Goal: Task Accomplishment & Management: Use online tool/utility

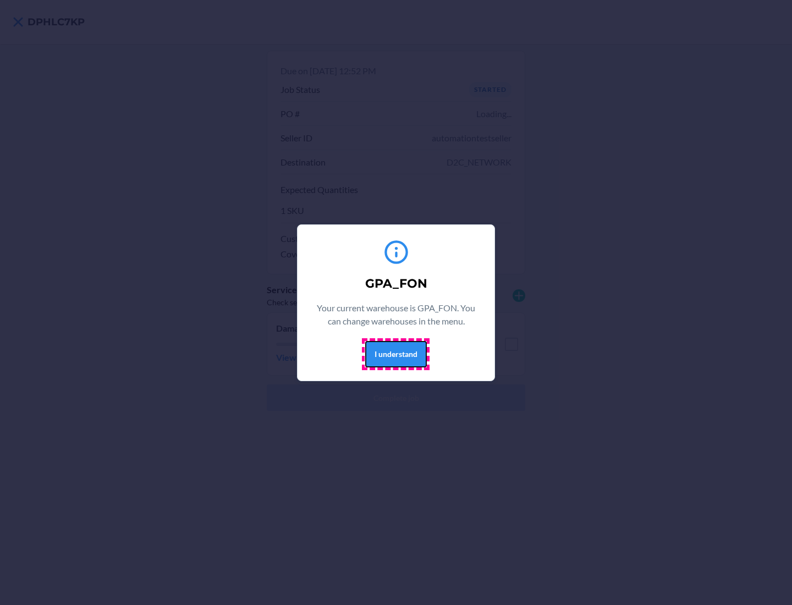
click at [395, 353] on button "I understand" at bounding box center [396, 354] width 62 height 26
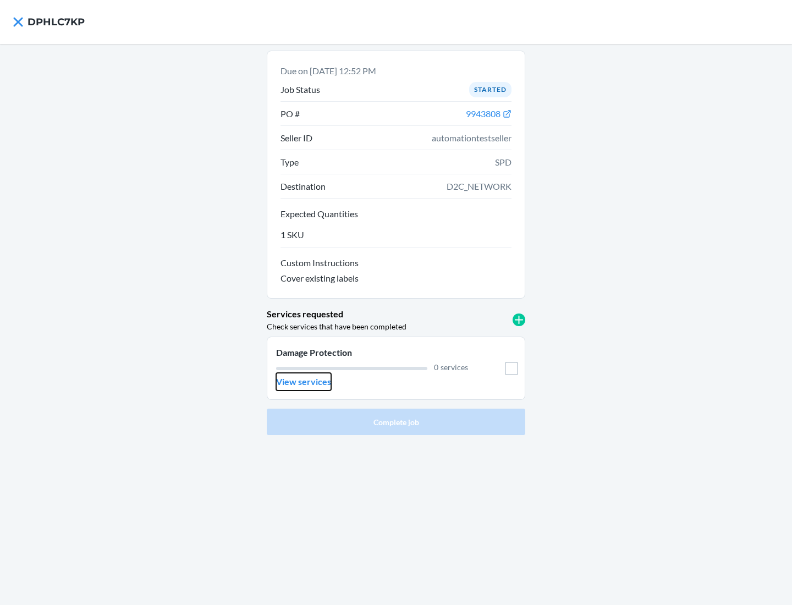
click at [303, 381] on p "View services" at bounding box center [303, 381] width 55 height 13
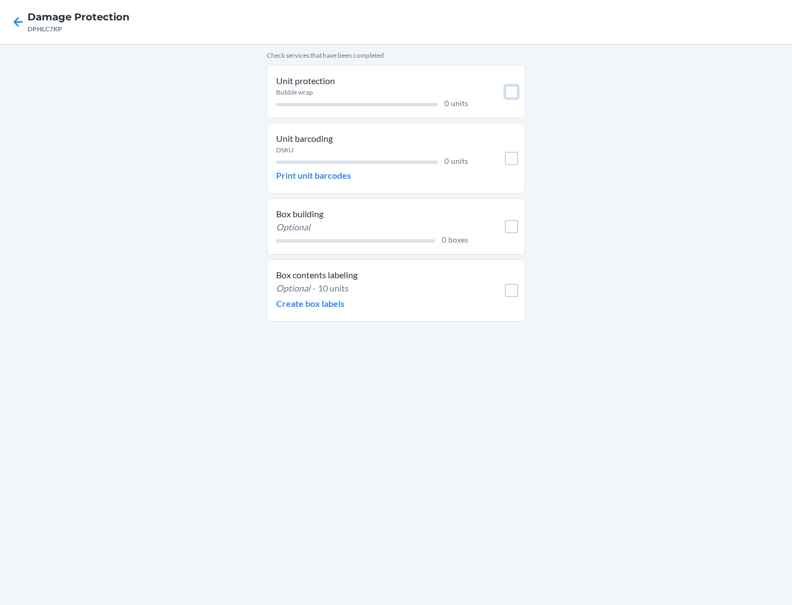
click at [511, 91] on input "checkbox" at bounding box center [511, 91] width 13 height 13
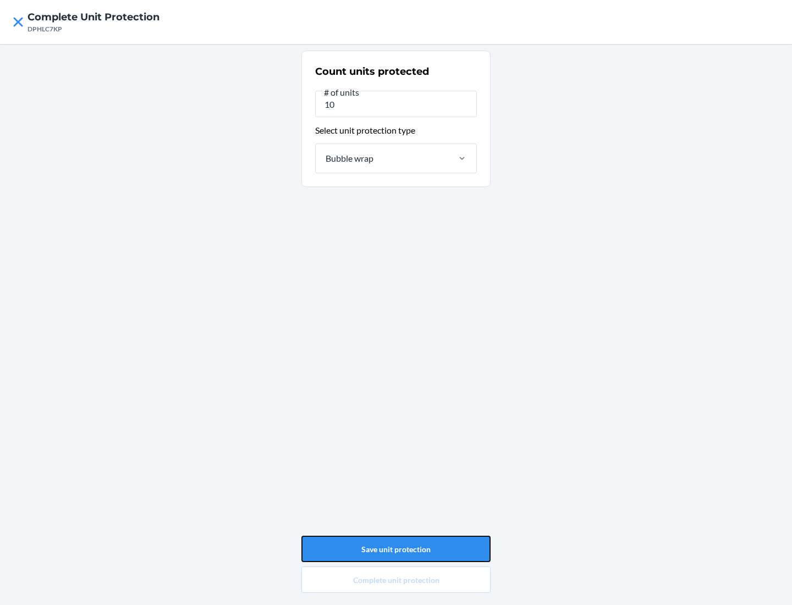
click at [396, 549] on button "Save unit protection" at bounding box center [395, 548] width 189 height 26
type input "0"
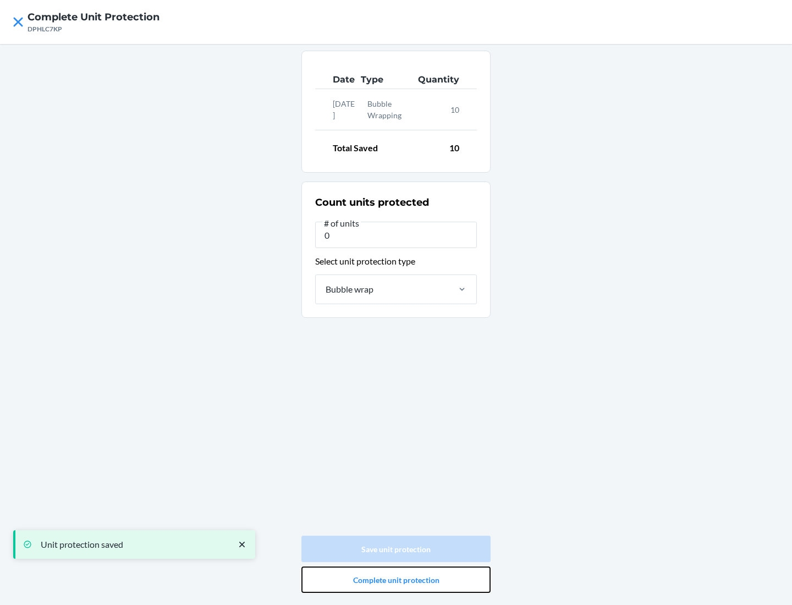
click at [396, 579] on button "Complete unit protection" at bounding box center [395, 579] width 189 height 26
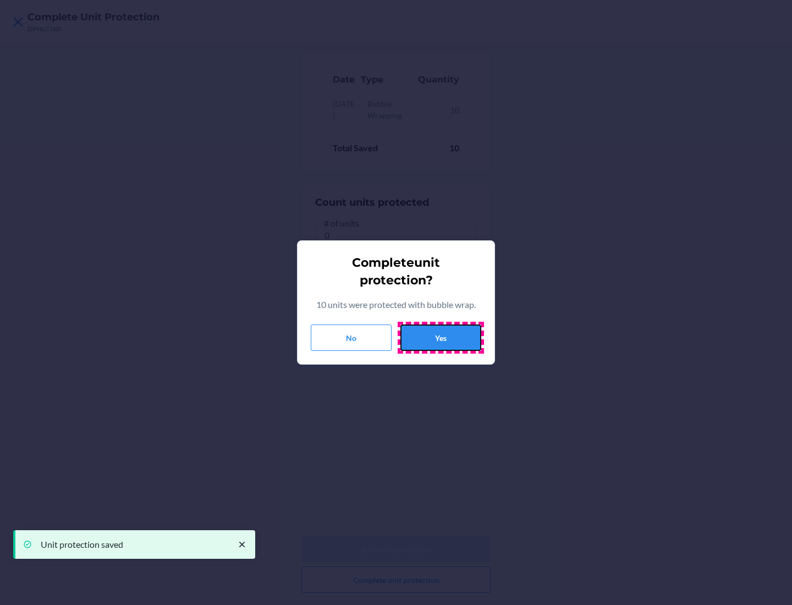
click at [440, 338] on button "Yes" at bounding box center [440, 337] width 81 height 26
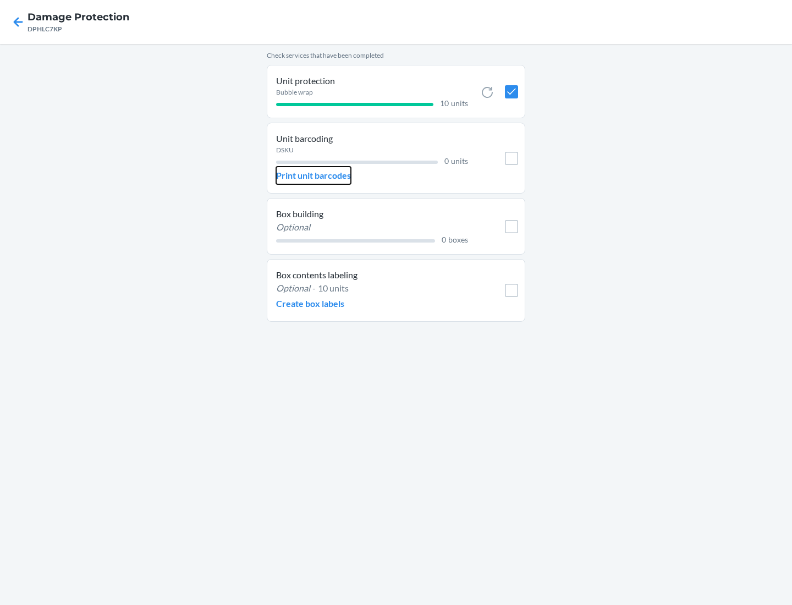
click at [313, 175] on p "Print unit barcodes" at bounding box center [313, 175] width 75 height 13
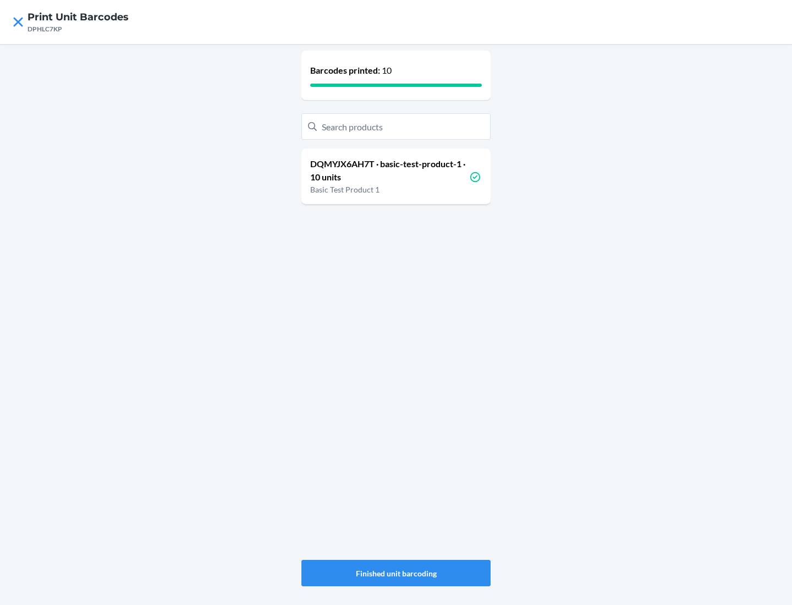
click at [389, 170] on p "DQMYJX6AH7T · basic-test-product-1 · 10 units" at bounding box center [389, 170] width 159 height 26
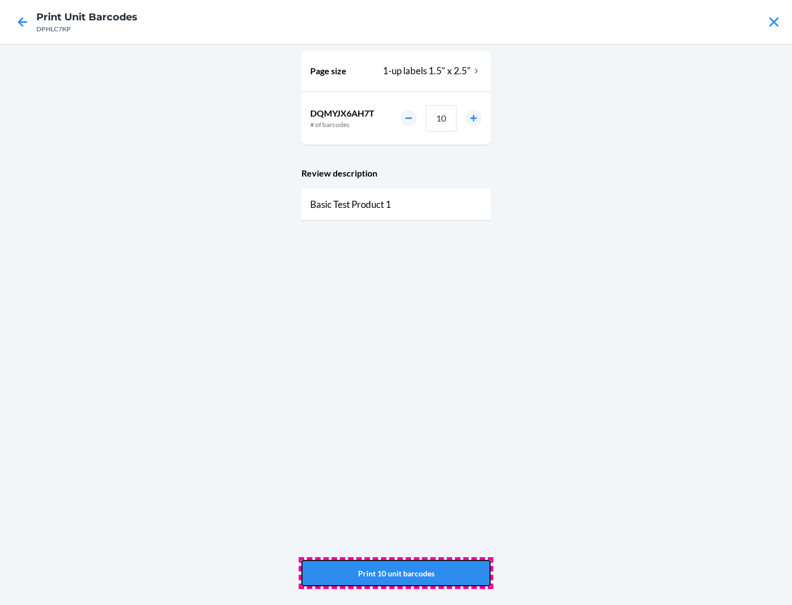
click at [396, 573] on button "Print 10 unit barcodes" at bounding box center [395, 573] width 189 height 26
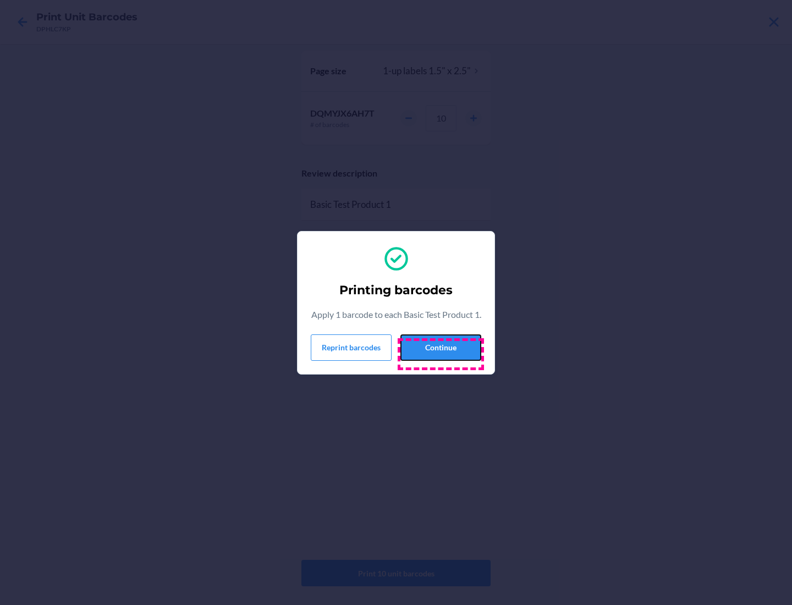
click at [440, 353] on button "Continue" at bounding box center [440, 347] width 81 height 26
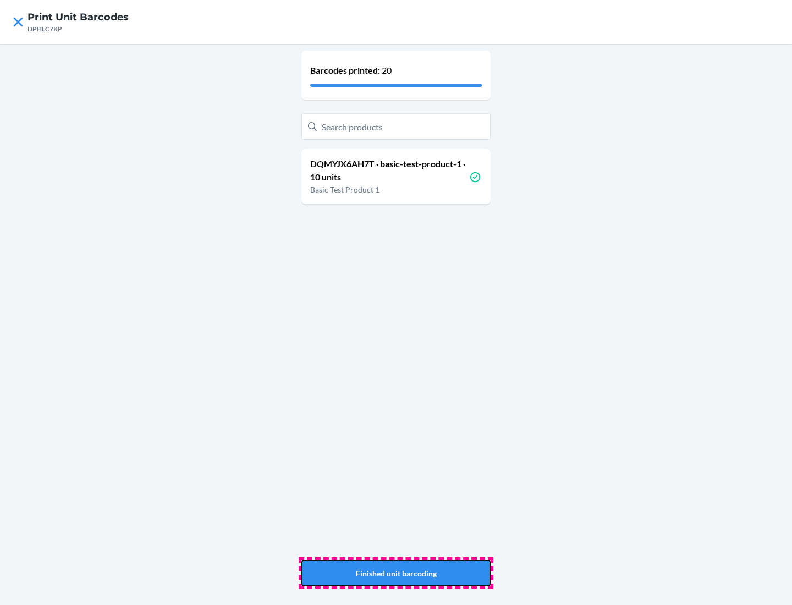
click at [396, 573] on button "Finished unit barcoding" at bounding box center [395, 573] width 189 height 26
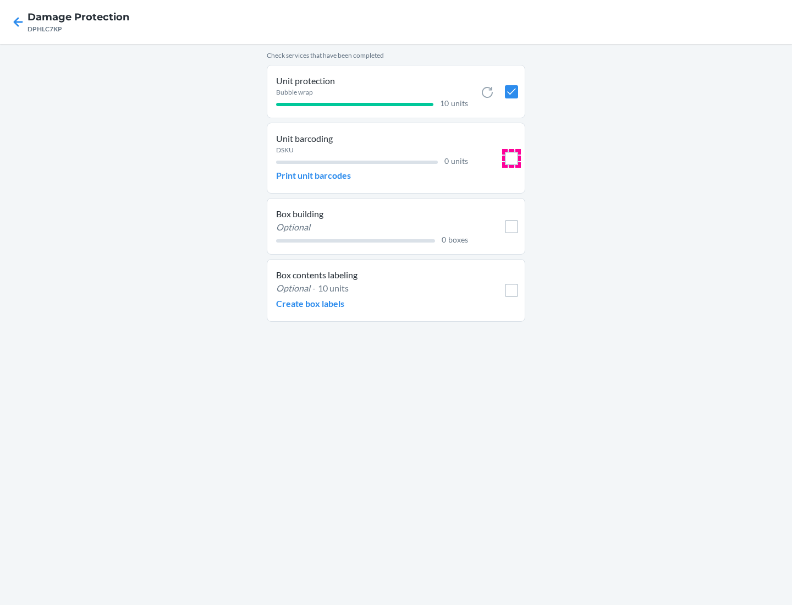
click at [511, 158] on input "checkbox" at bounding box center [511, 158] width 13 height 13
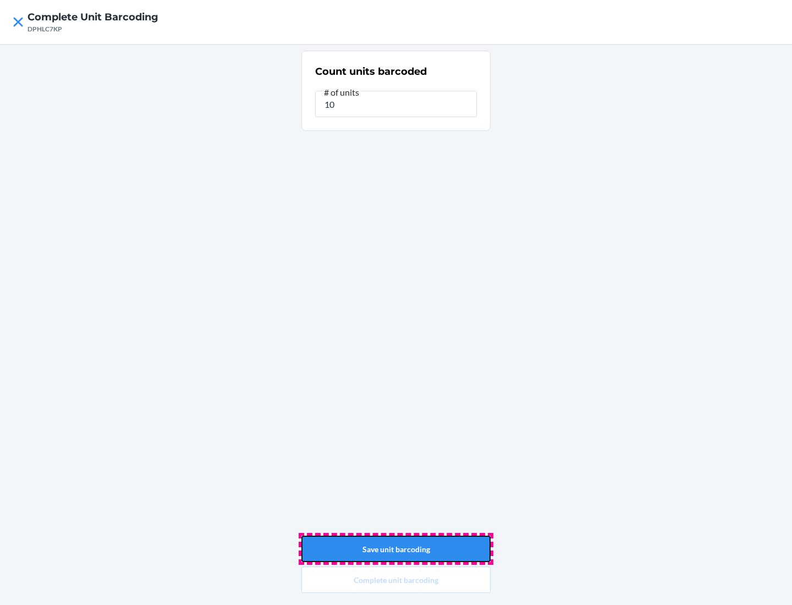
click at [396, 549] on button "Save unit barcoding" at bounding box center [395, 548] width 189 height 26
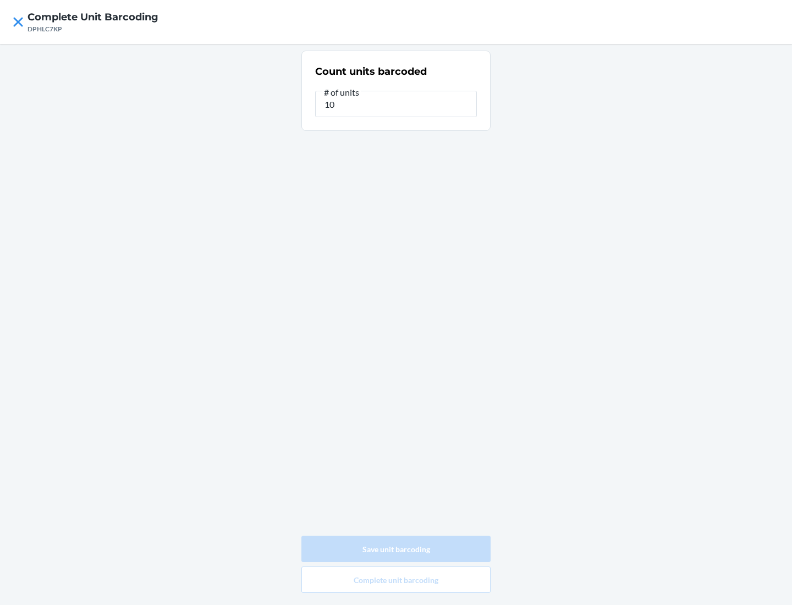
type input "0"
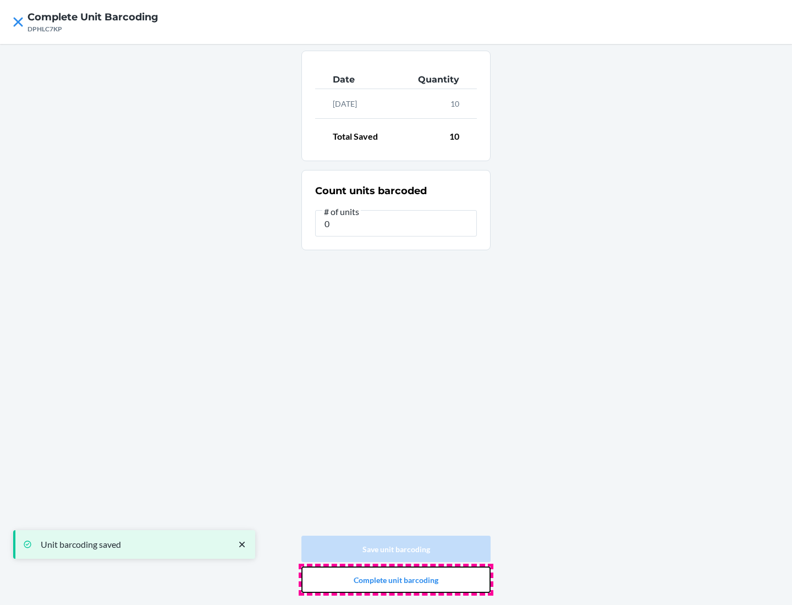
click at [396, 579] on button "Complete unit barcoding" at bounding box center [395, 579] width 189 height 26
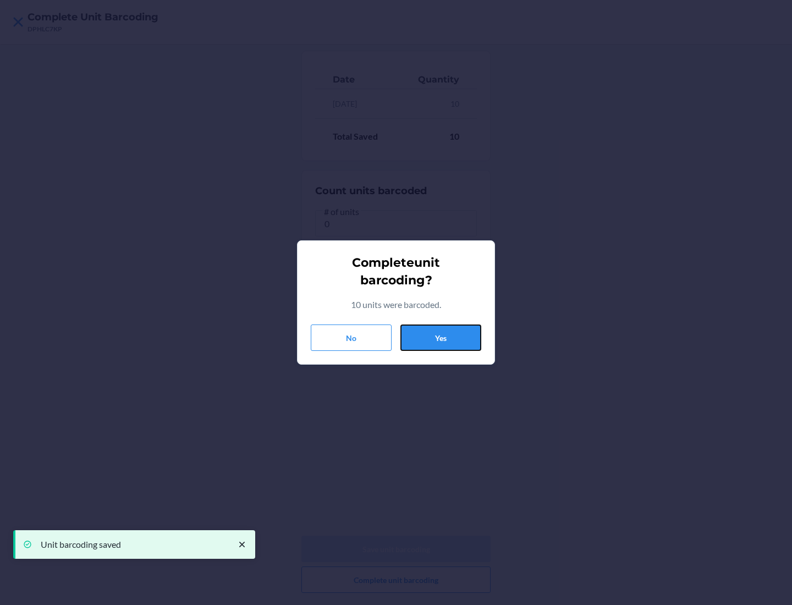
click at [440, 338] on button "Yes" at bounding box center [440, 337] width 81 height 26
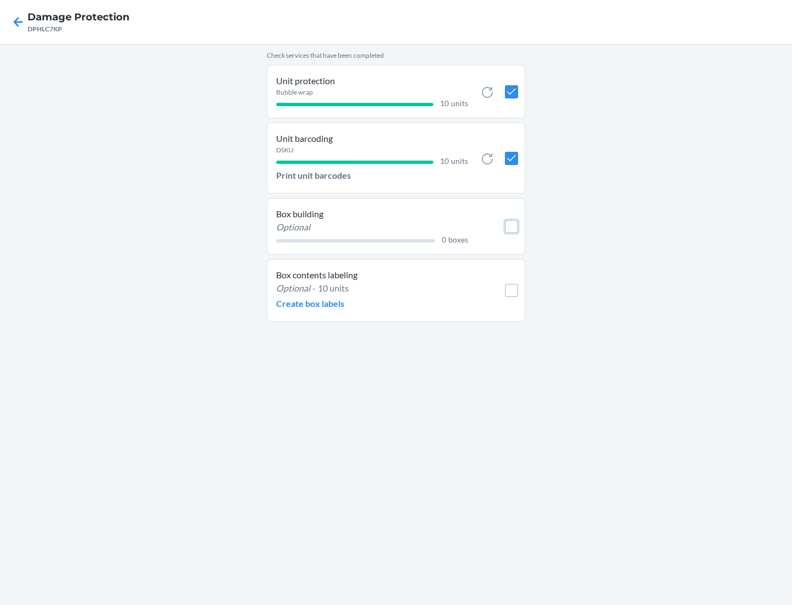
click at [511, 226] on input "checkbox" at bounding box center [511, 226] width 13 height 13
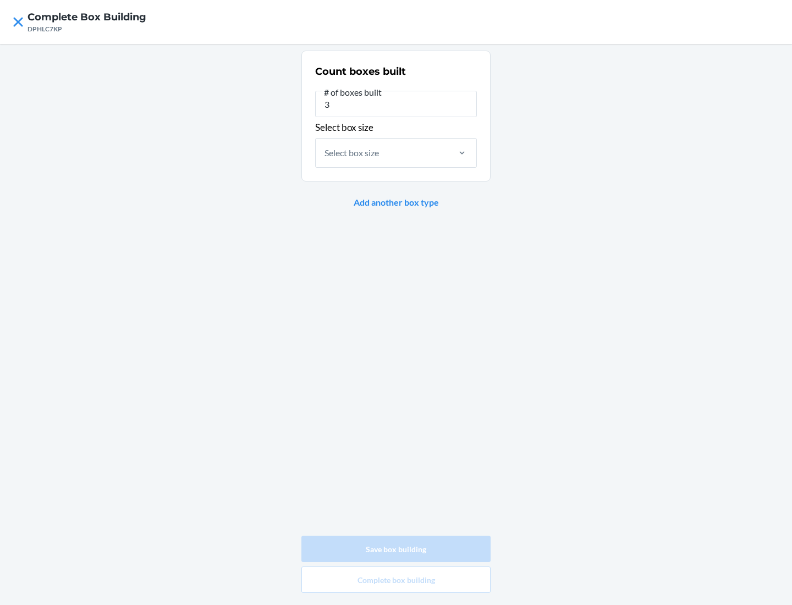
click at [352, 152] on div "Select box size" at bounding box center [351, 152] width 54 height 13
click at [325, 152] on input "Select box size" at bounding box center [324, 152] width 1 height 13
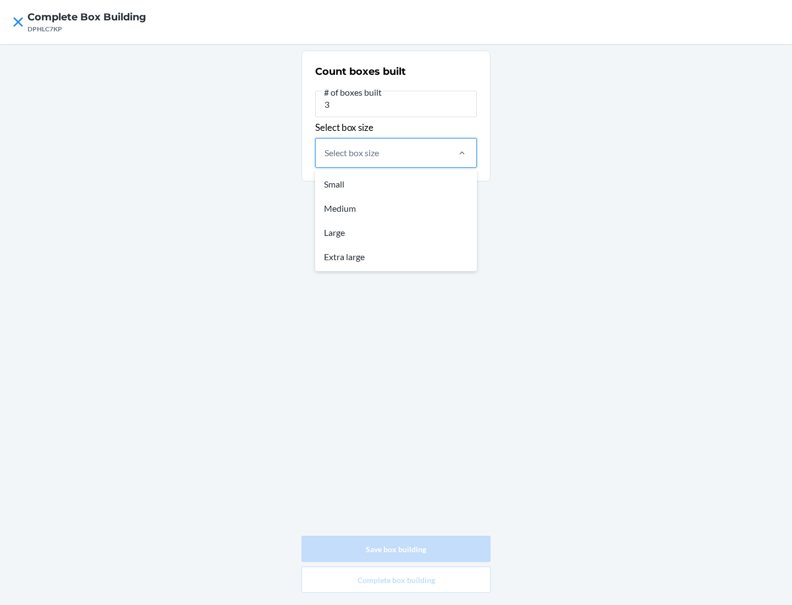
click at [396, 184] on div "Small" at bounding box center [395, 184] width 157 height 24
click at [325, 159] on input "option Small focused, 1 of 4. 4 results available. Use Up and Down to choose op…" at bounding box center [324, 152] width 1 height 13
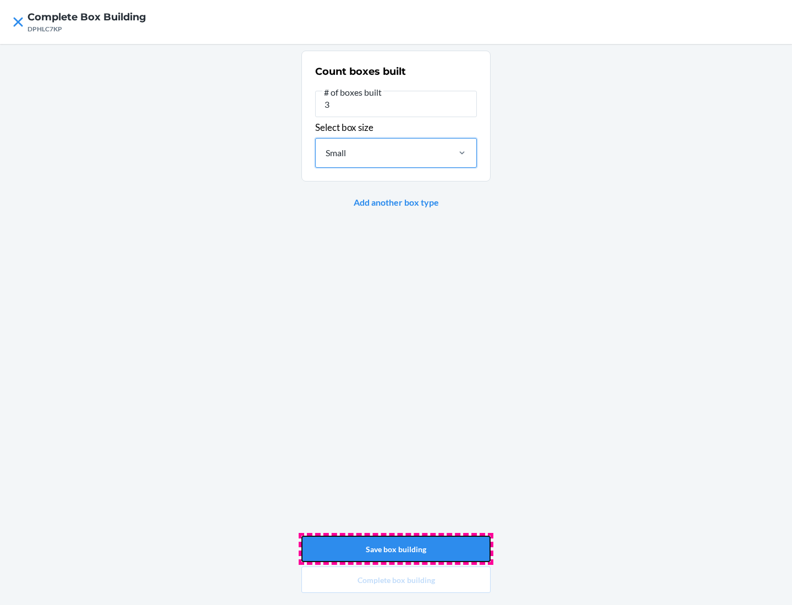
click at [396, 549] on button "Save box building" at bounding box center [395, 548] width 189 height 26
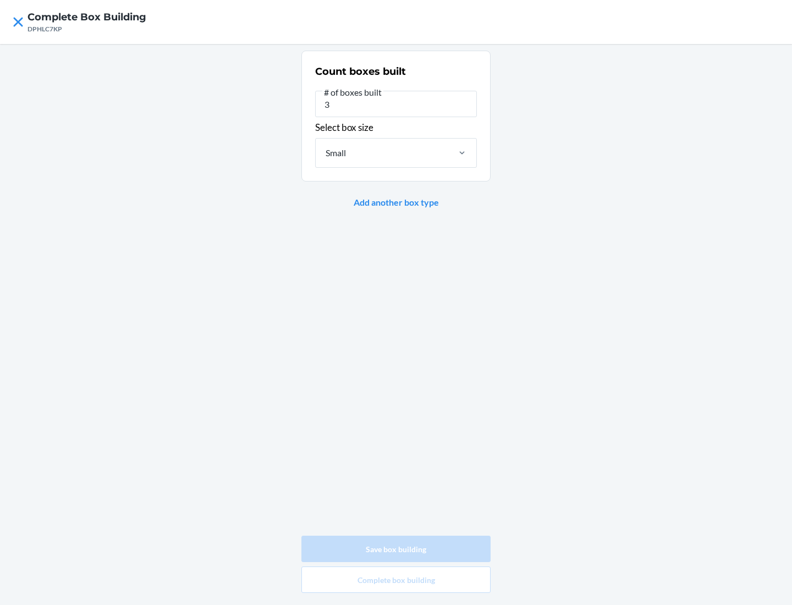
type input "0"
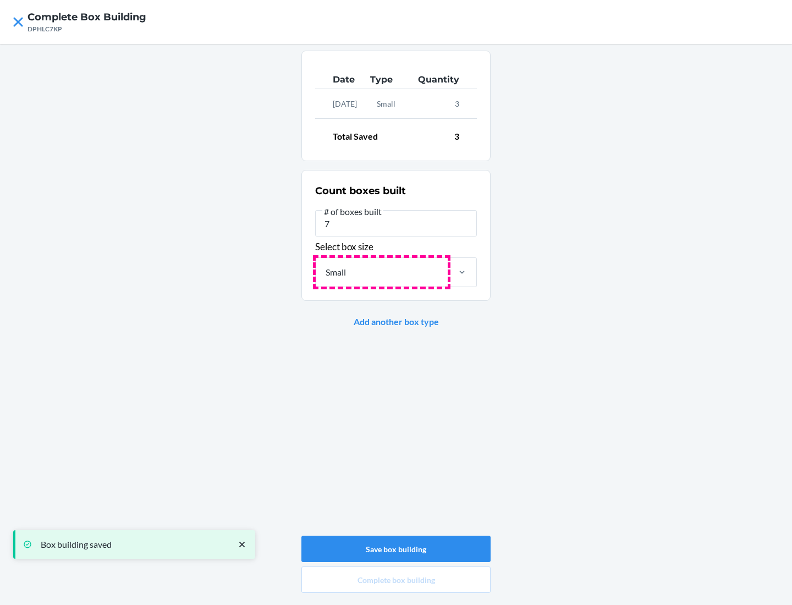
click at [381, 272] on div "Small" at bounding box center [382, 272] width 132 height 29
click at [325, 272] on input "Small" at bounding box center [324, 272] width 1 height 13
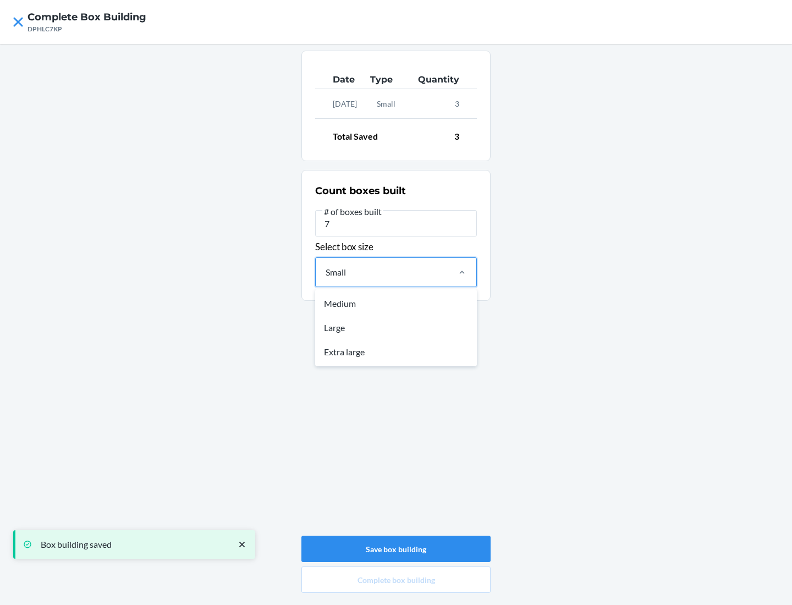
click at [396, 327] on div "Large" at bounding box center [395, 328] width 157 height 24
click at [325, 279] on input "option Small, selected. option Medium focused, 1 of 3. 3 results available. Use…" at bounding box center [324, 272] width 1 height 13
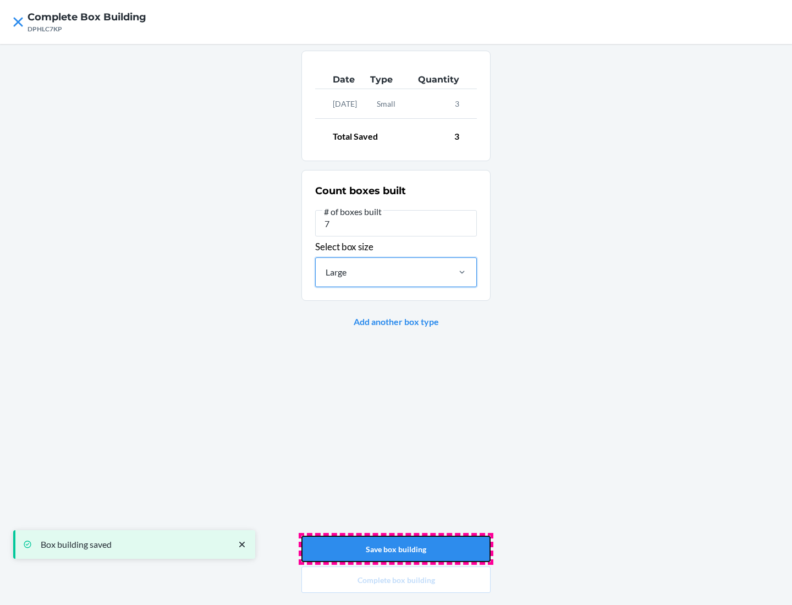
click at [396, 549] on button "Save box building" at bounding box center [395, 548] width 189 height 26
type input "0"
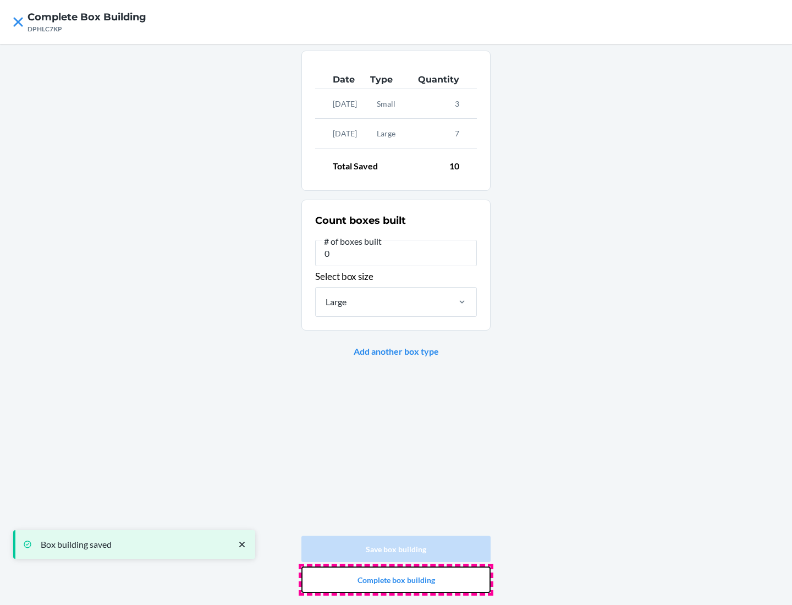
click at [396, 579] on button "Complete box building" at bounding box center [395, 579] width 189 height 26
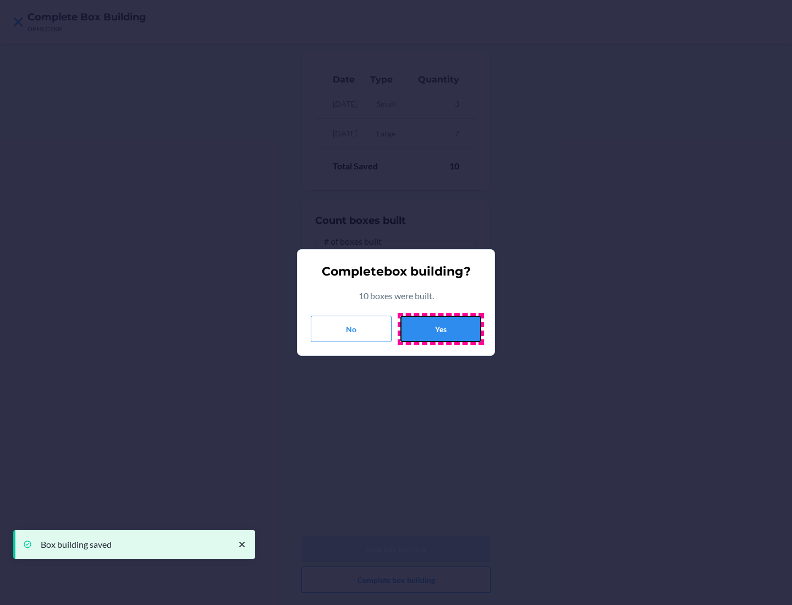
click at [440, 329] on button "Yes" at bounding box center [440, 329] width 81 height 26
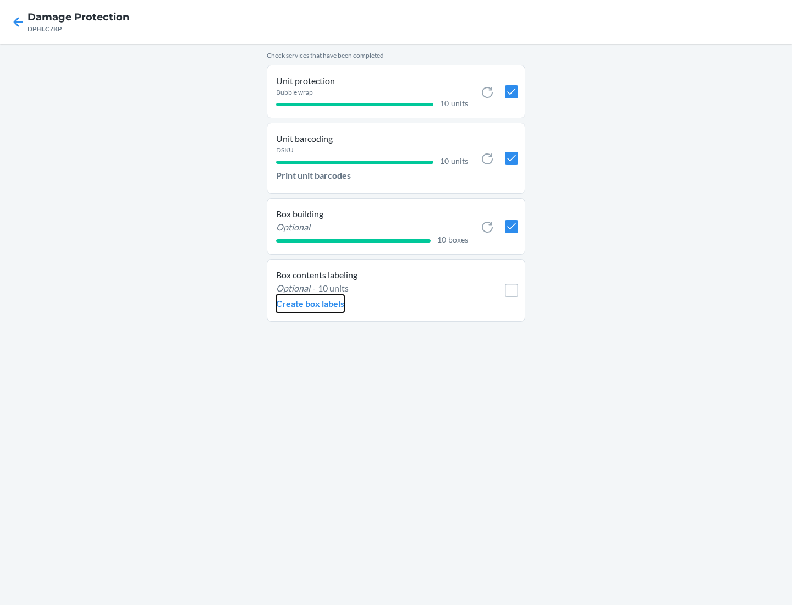
click at [309, 303] on p "Create box labels" at bounding box center [310, 303] width 68 height 13
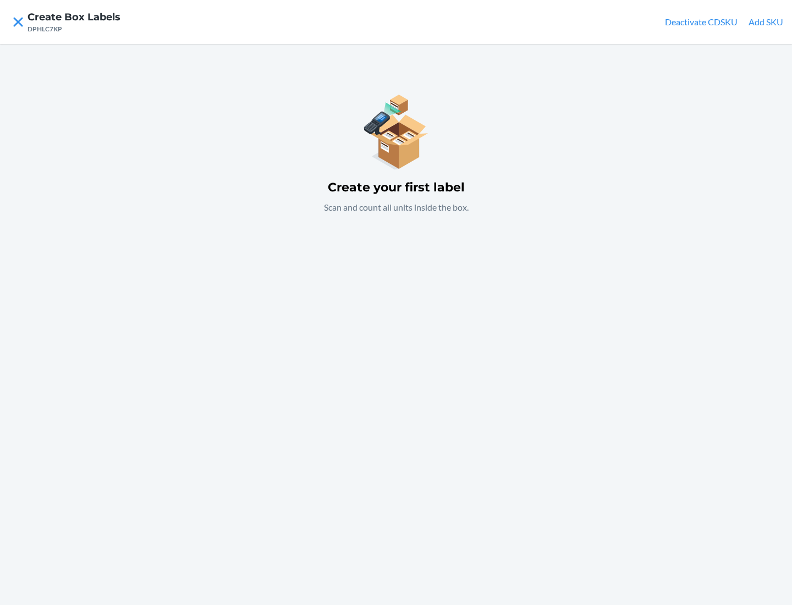
click at [765, 22] on button "Add SKU" at bounding box center [765, 21] width 35 height 13
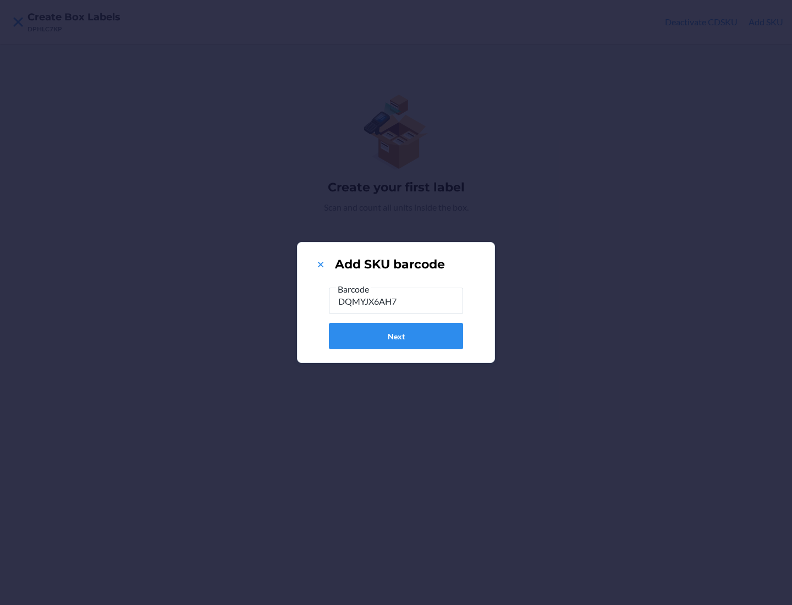
type input "DQMYJX6AH7T"
type input "10"
click at [396, 336] on button "Next" at bounding box center [396, 336] width 134 height 26
